Goal: Navigation & Orientation: Find specific page/section

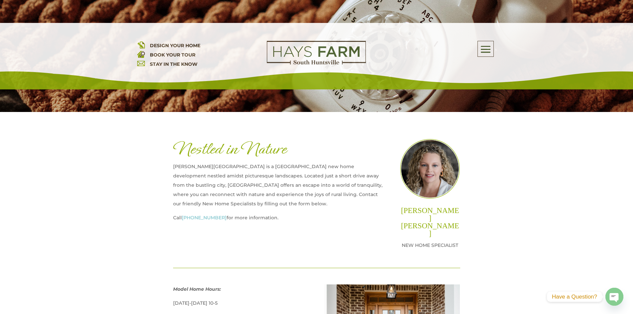
scroll to position [200, 0]
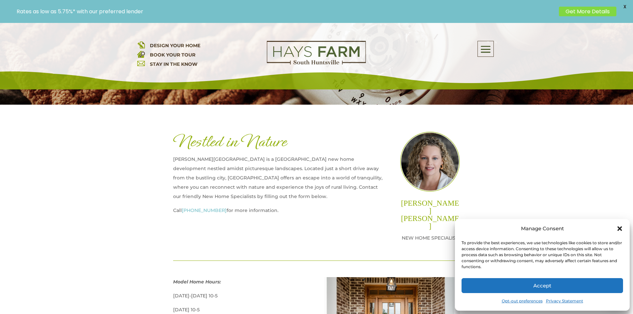
click at [618, 229] on icon "Close dialog" at bounding box center [620, 228] width 7 height 7
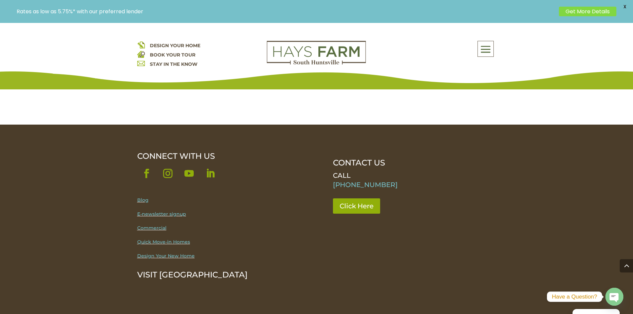
scroll to position [687, 0]
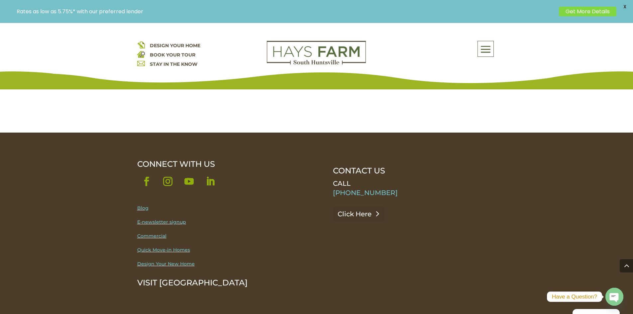
click at [353, 206] on link "Click Here" at bounding box center [359, 213] width 52 height 15
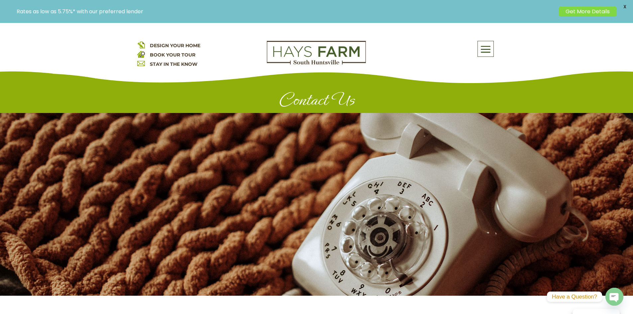
click at [486, 49] on span at bounding box center [486, 49] width 16 height 15
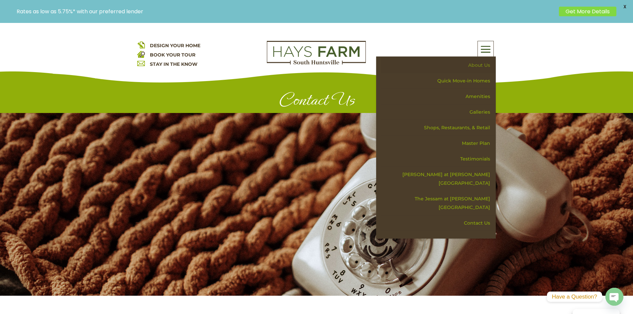
click at [479, 65] on link "About Us" at bounding box center [438, 66] width 115 height 16
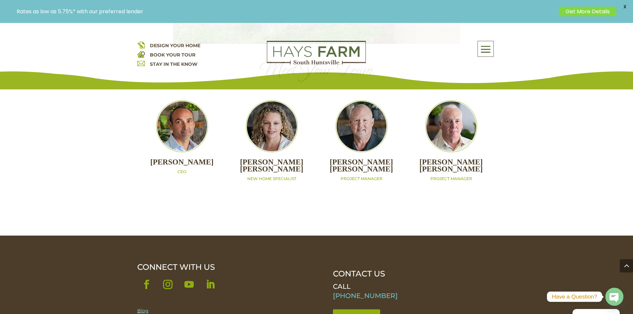
scroll to position [732, 0]
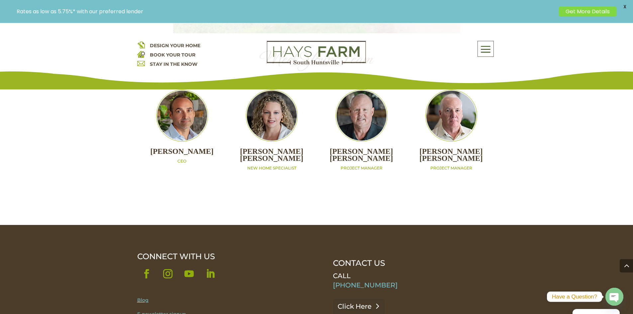
click at [355, 299] on link "Click Here" at bounding box center [359, 306] width 52 height 15
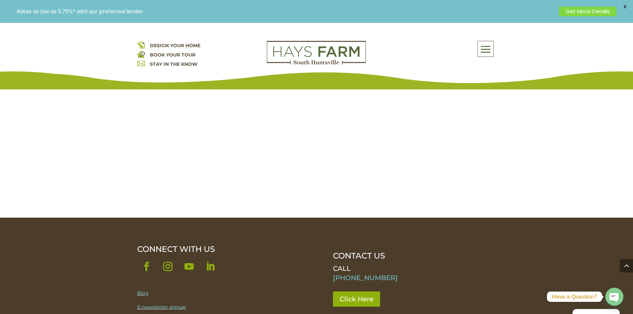
scroll to position [599, 0]
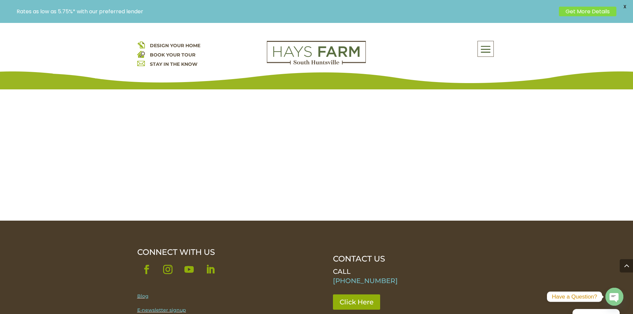
click at [486, 50] on span at bounding box center [486, 49] width 16 height 15
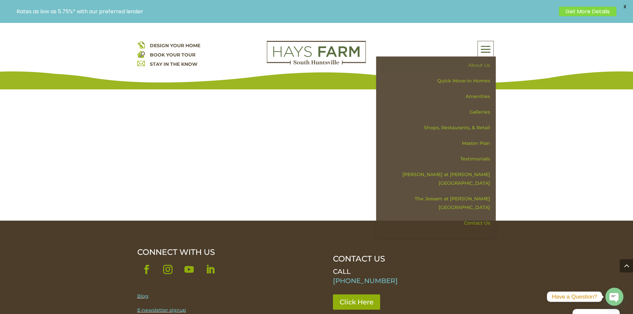
click at [471, 63] on link "About Us" at bounding box center [438, 66] width 115 height 16
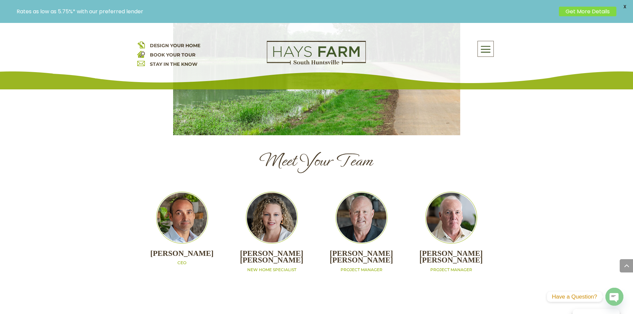
scroll to position [665, 0]
